Goal: Transaction & Acquisition: Purchase product/service

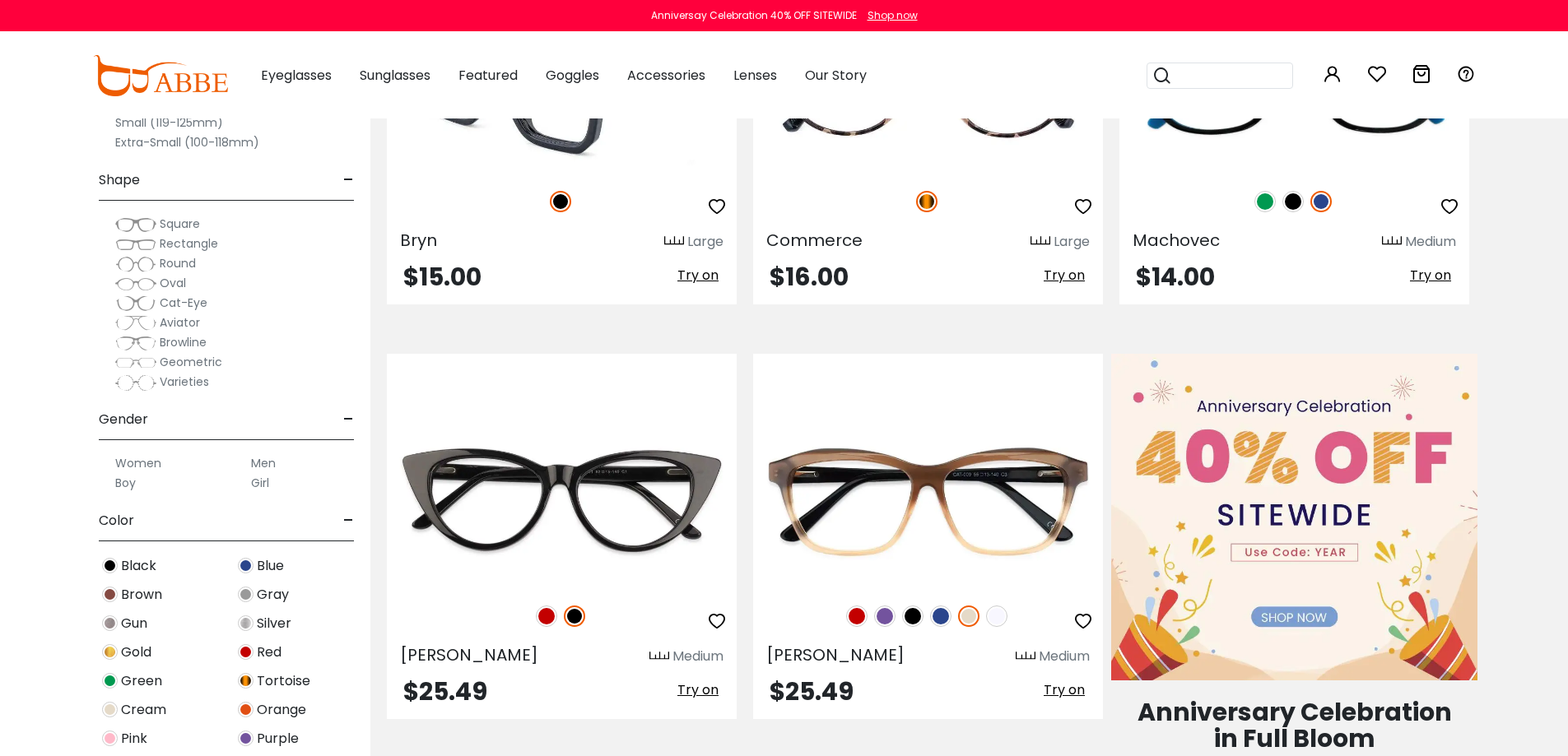
scroll to position [412, 0]
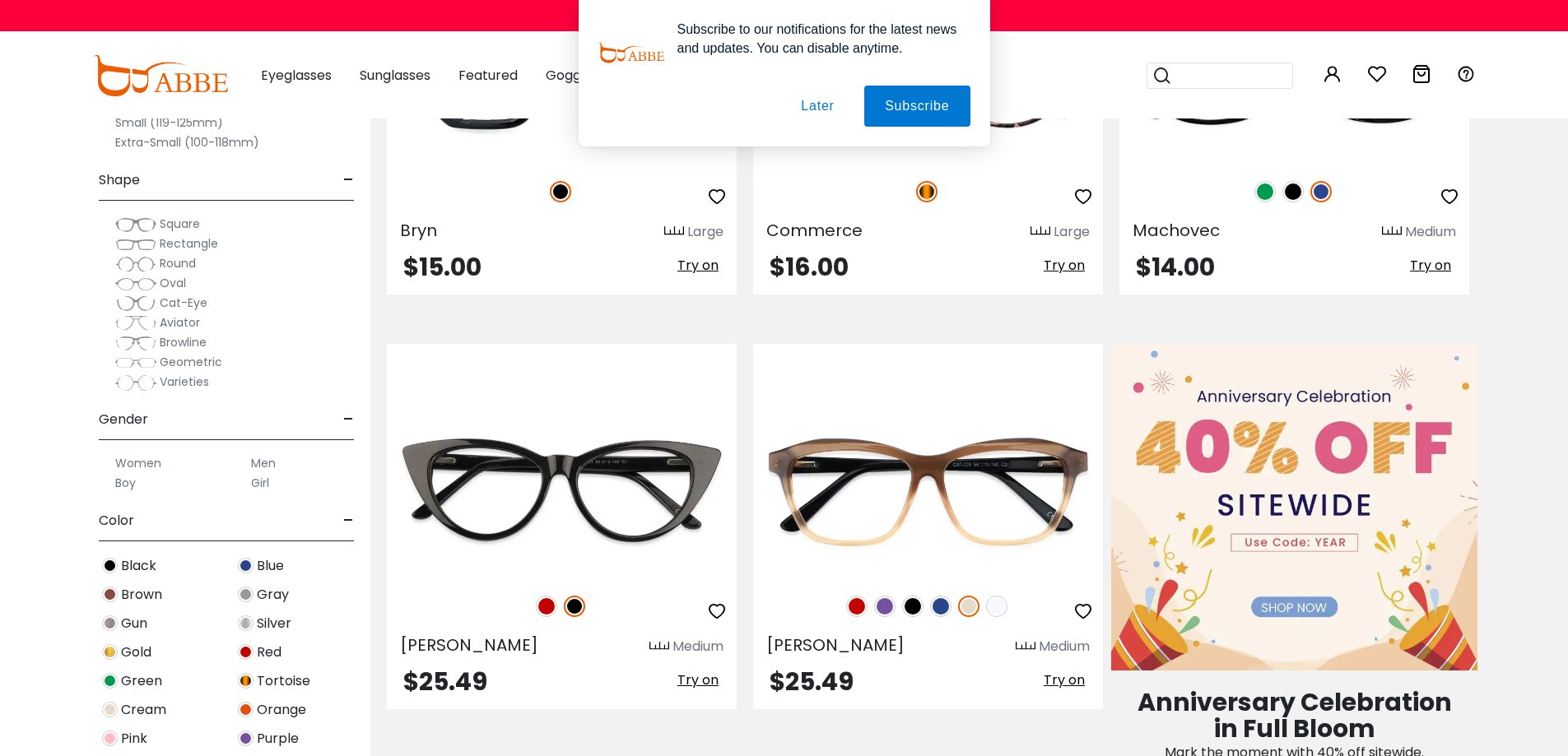
click at [271, 467] on label "Men" at bounding box center [263, 463] width 25 height 20
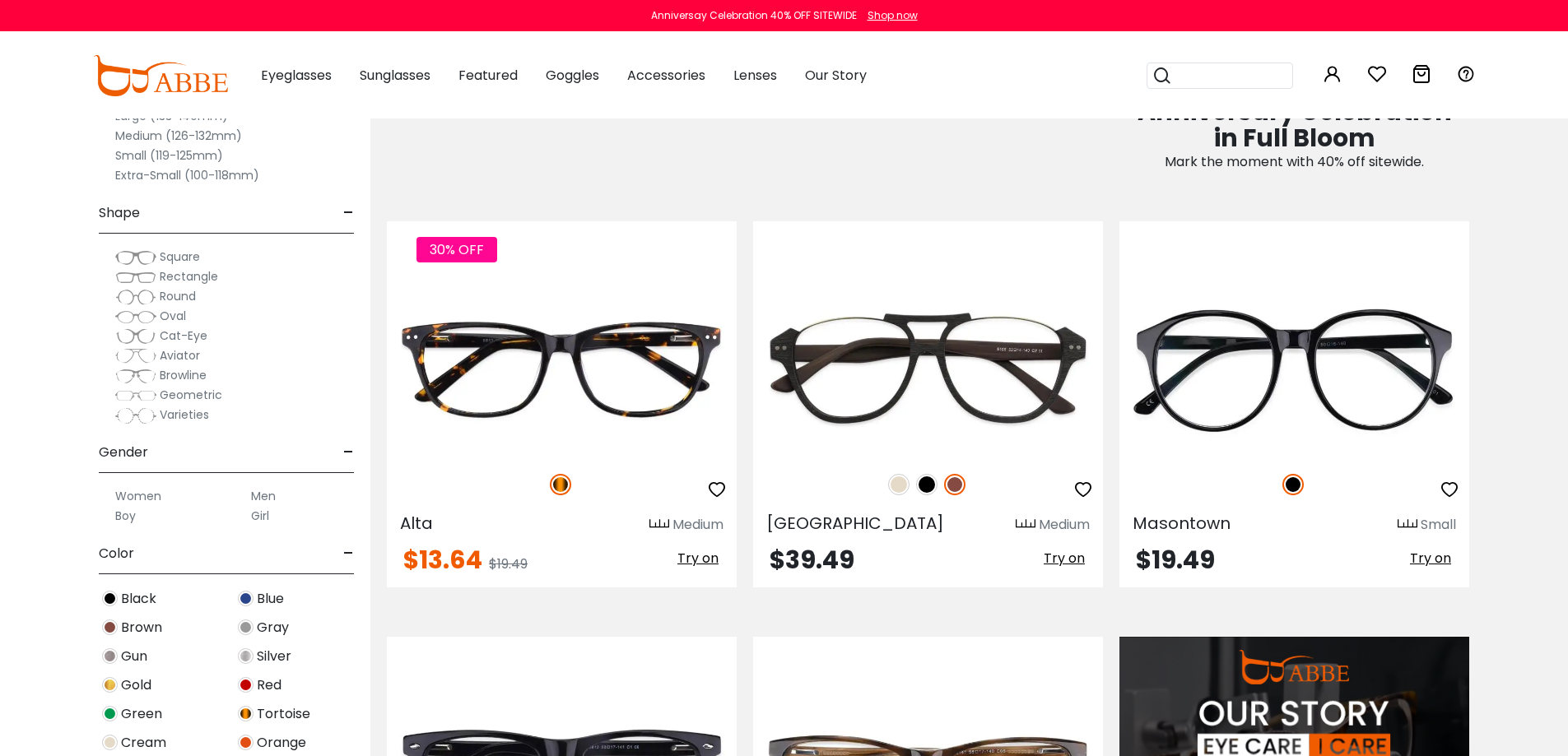
scroll to position [1152, 0]
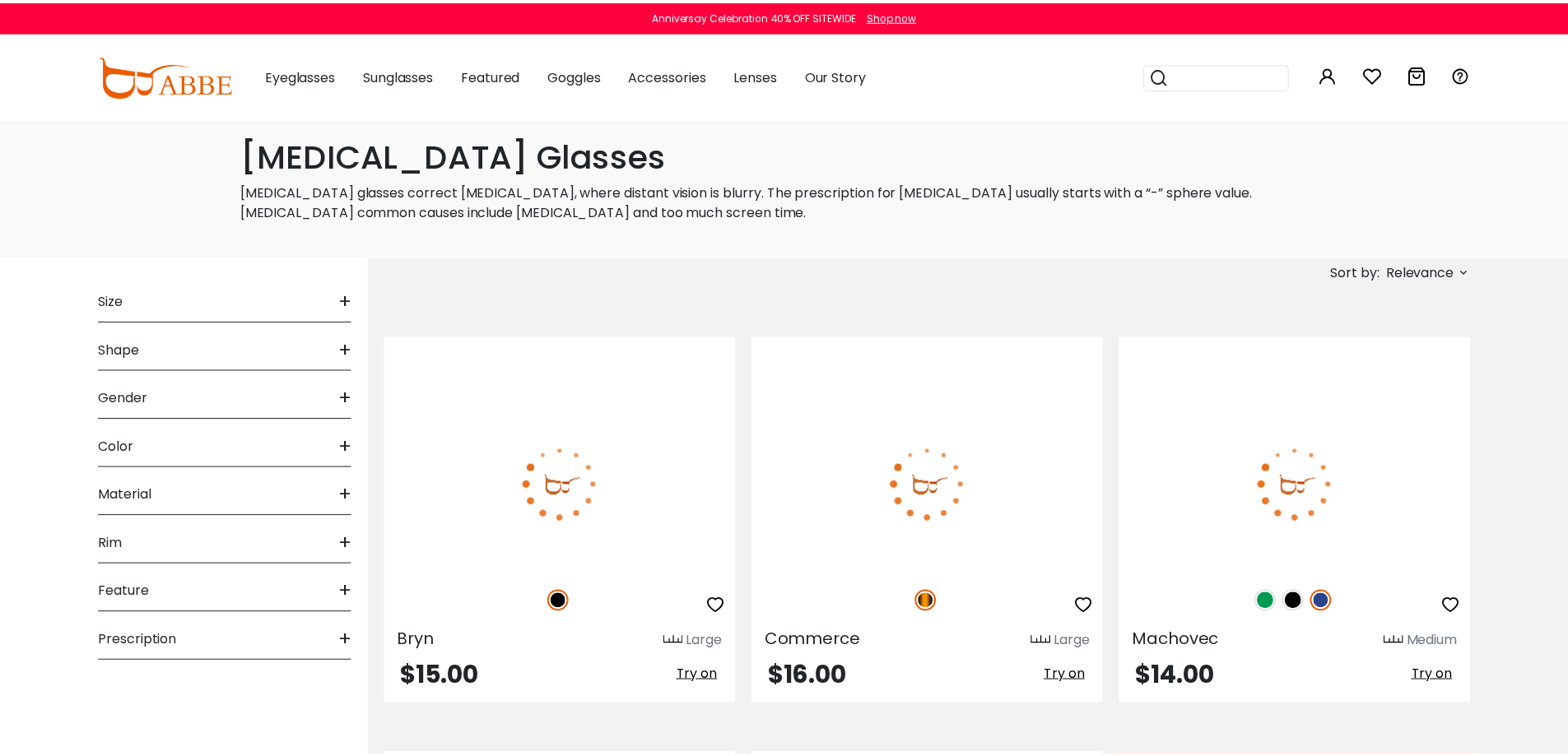
scroll to position [441, 0]
